Goal: Find specific page/section: Find specific page/section

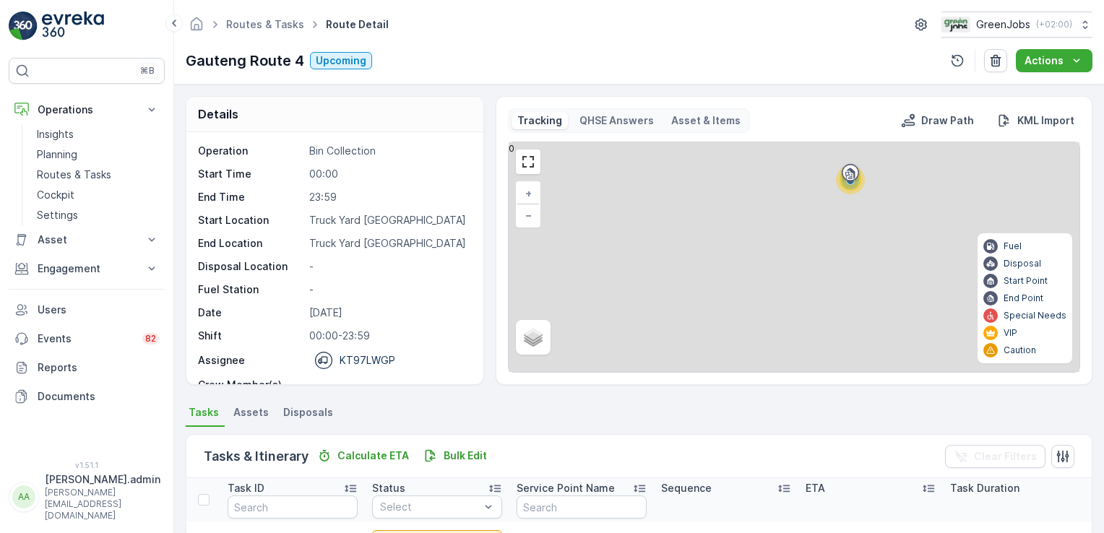
scroll to position [402, 0]
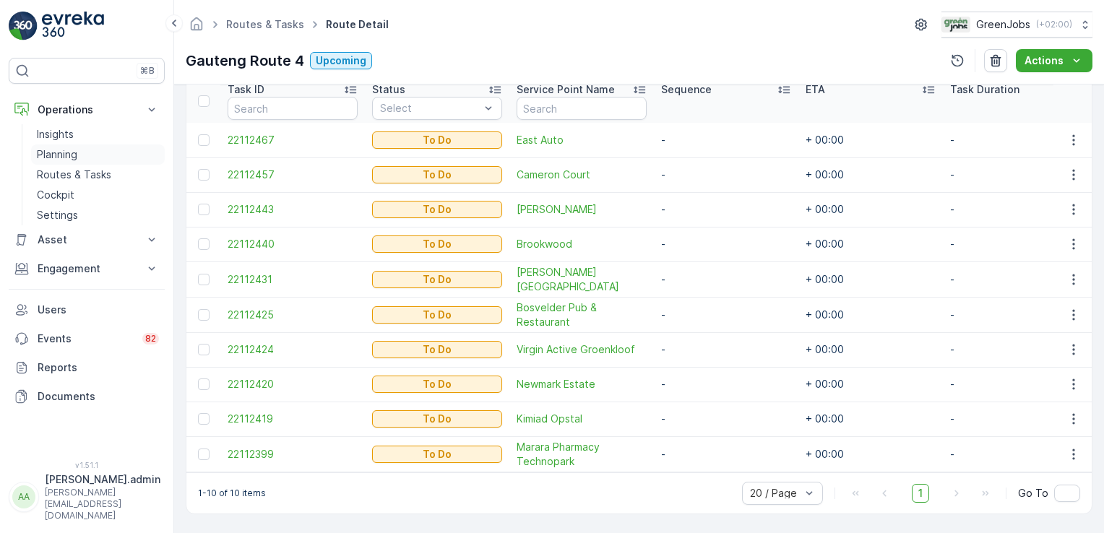
click at [64, 154] on p "Planning" at bounding box center [57, 154] width 40 height 14
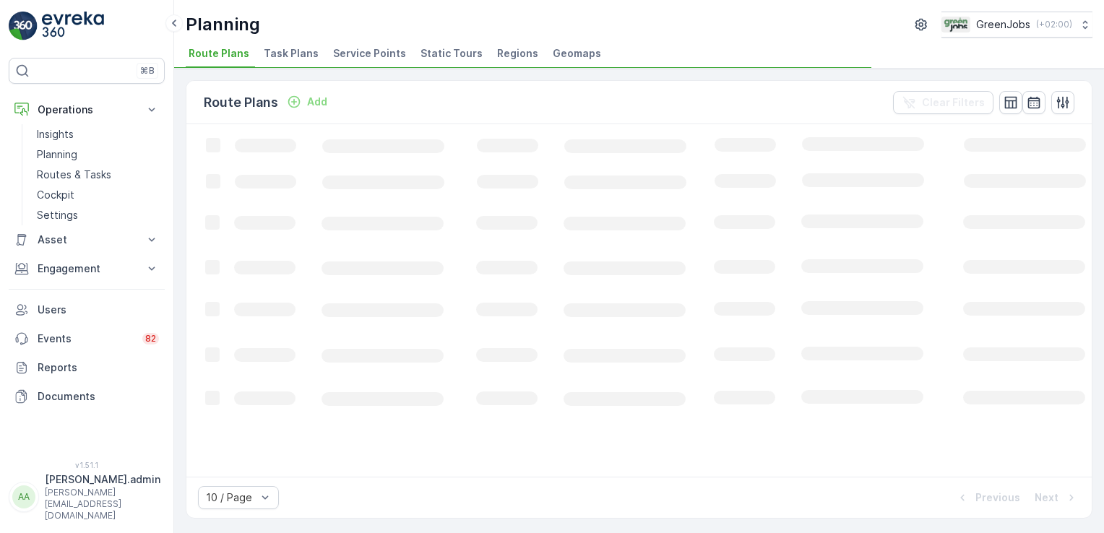
click at [374, 53] on span "Service Points" at bounding box center [369, 53] width 73 height 14
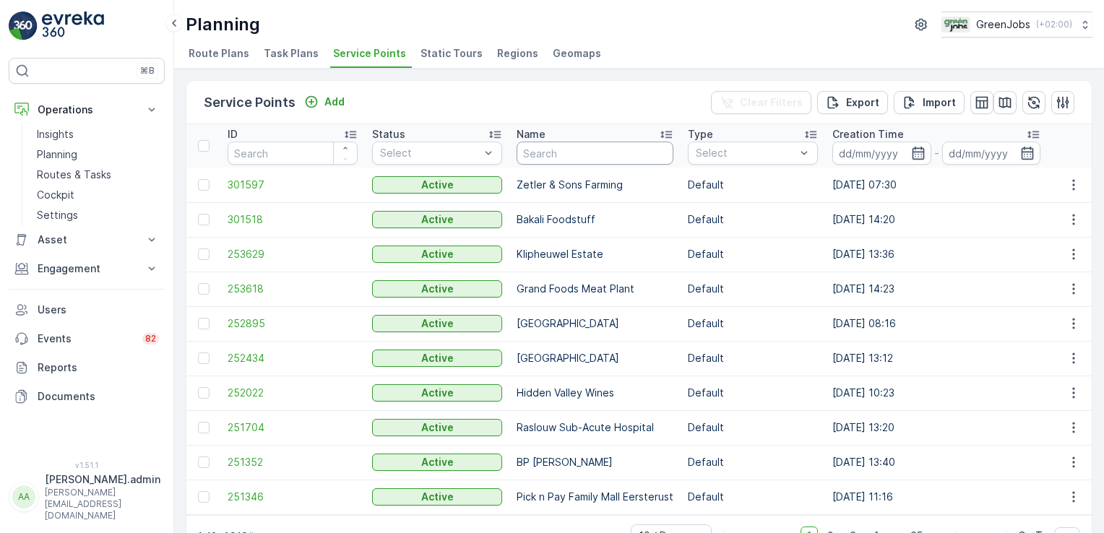
click at [584, 153] on input "text" at bounding box center [594, 153] width 157 height 23
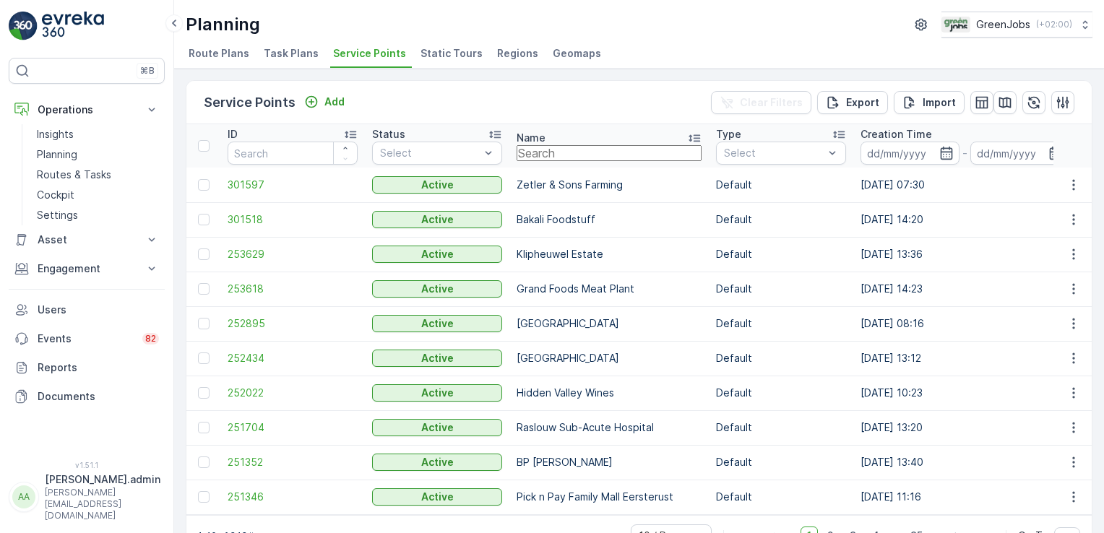
click at [549, 149] on input "text" at bounding box center [608, 153] width 185 height 16
type input "delaire"
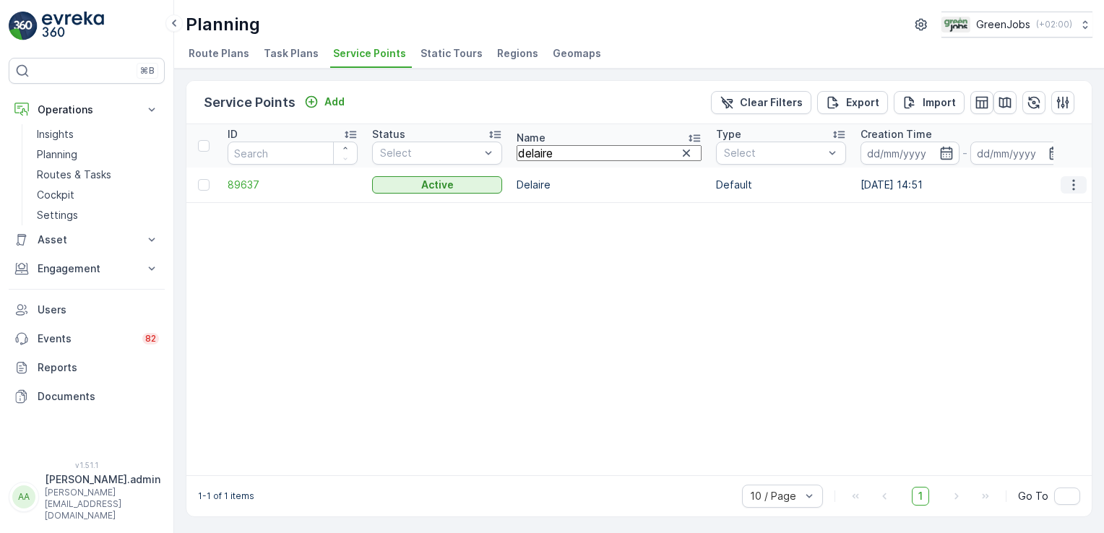
click at [1069, 183] on icon "button" at bounding box center [1073, 185] width 14 height 14
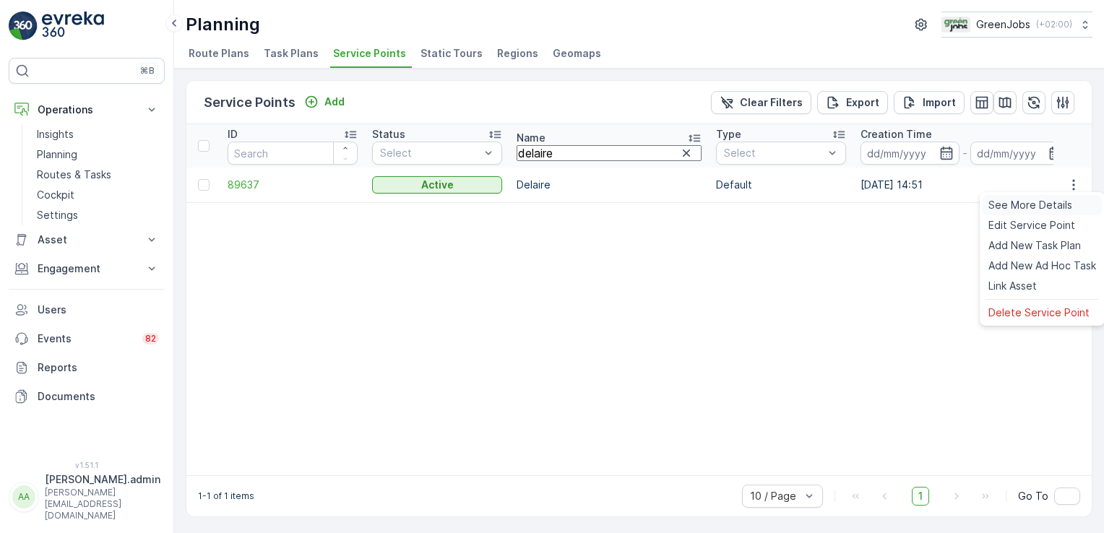
click at [1022, 207] on span "See More Details" at bounding box center [1030, 205] width 84 height 14
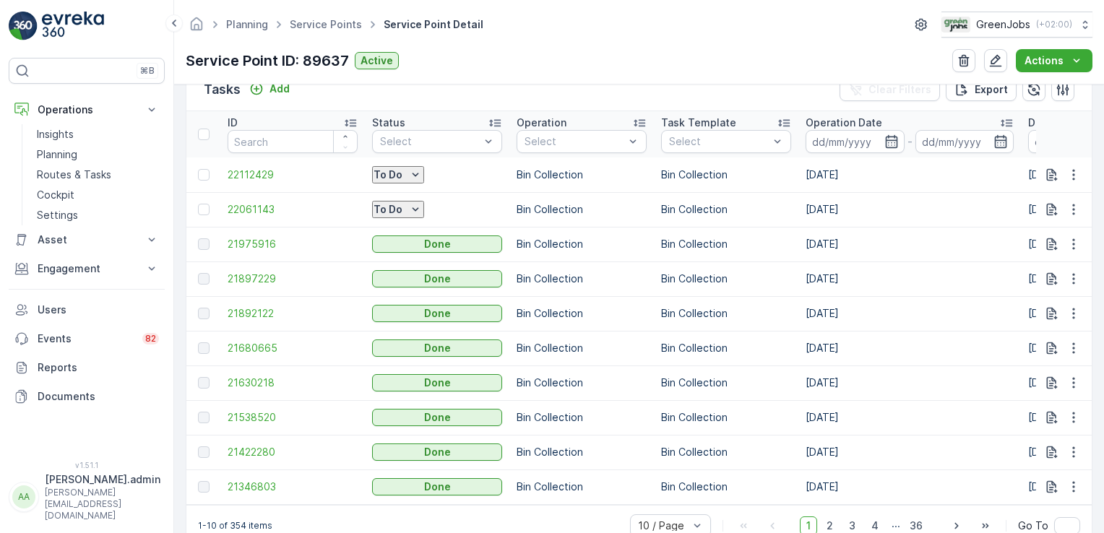
scroll to position [477, 0]
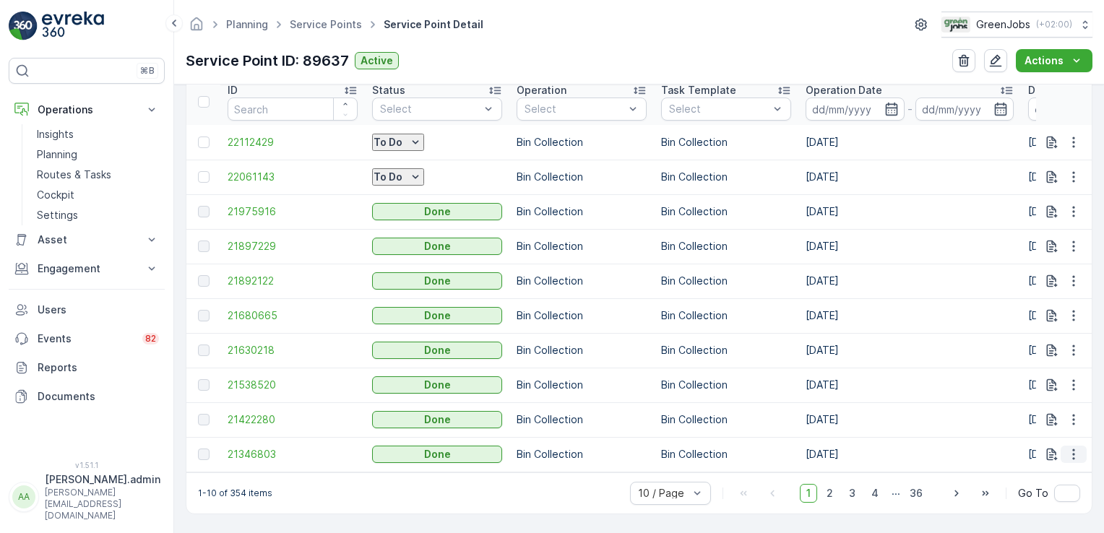
click at [1073, 449] on icon "button" at bounding box center [1073, 454] width 14 height 14
click at [1052, 466] on span "See More Details" at bounding box center [1056, 469] width 84 height 14
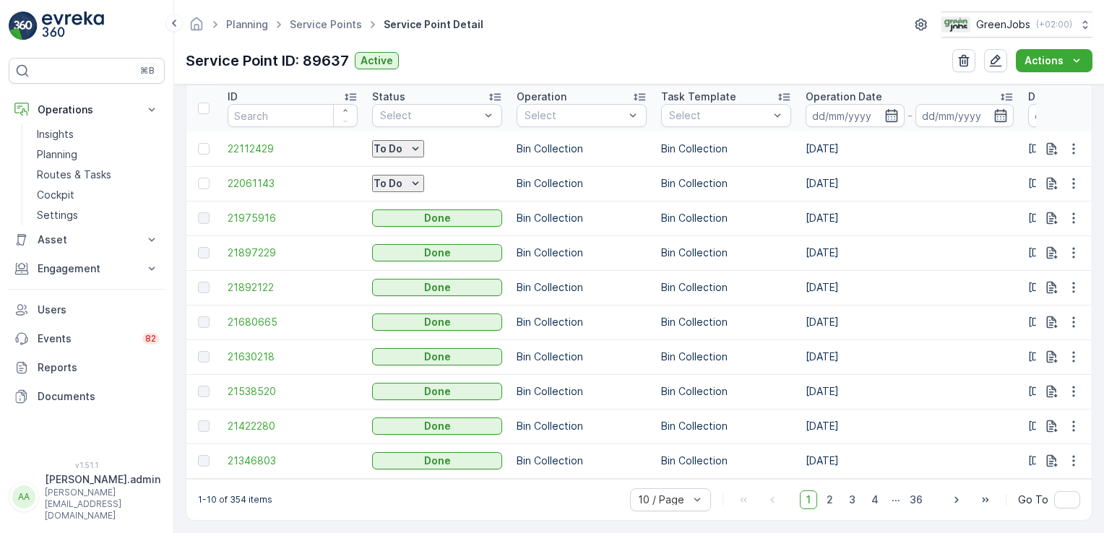
scroll to position [468, 0]
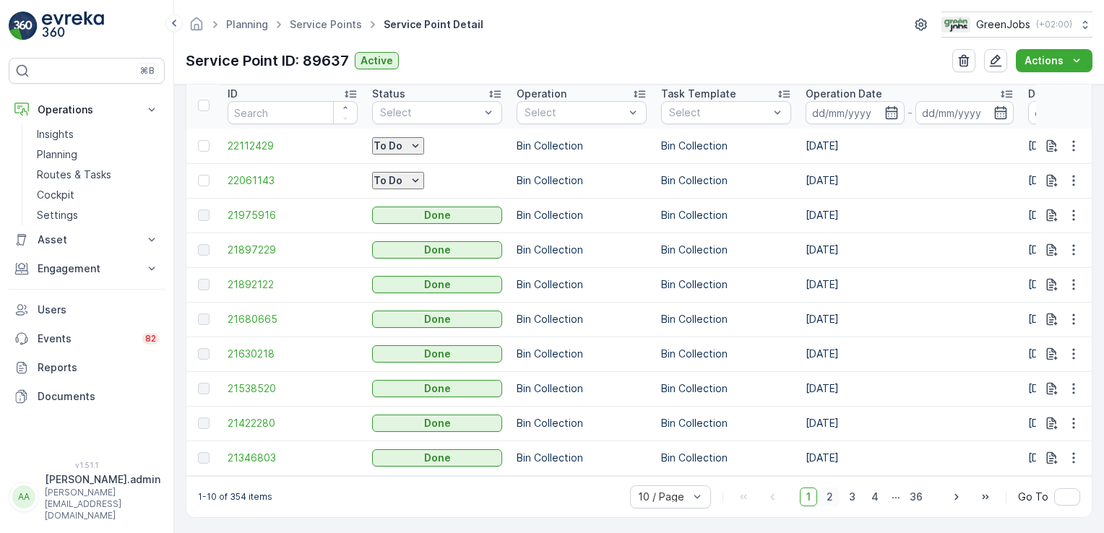
click at [831, 501] on span "2" at bounding box center [830, 497] width 20 height 19
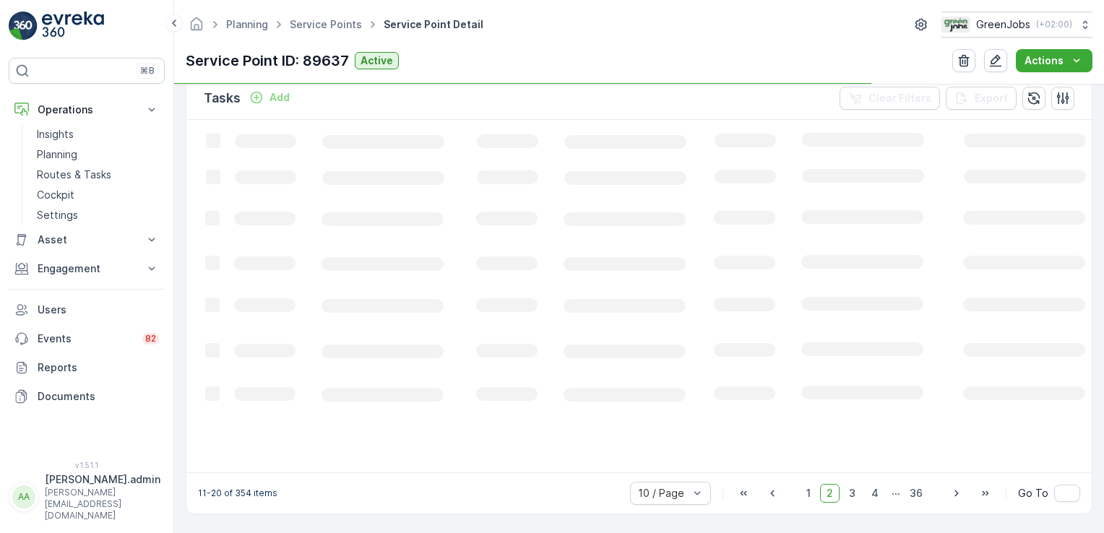
scroll to position [429, 0]
